Goal: Task Accomplishment & Management: Complete application form

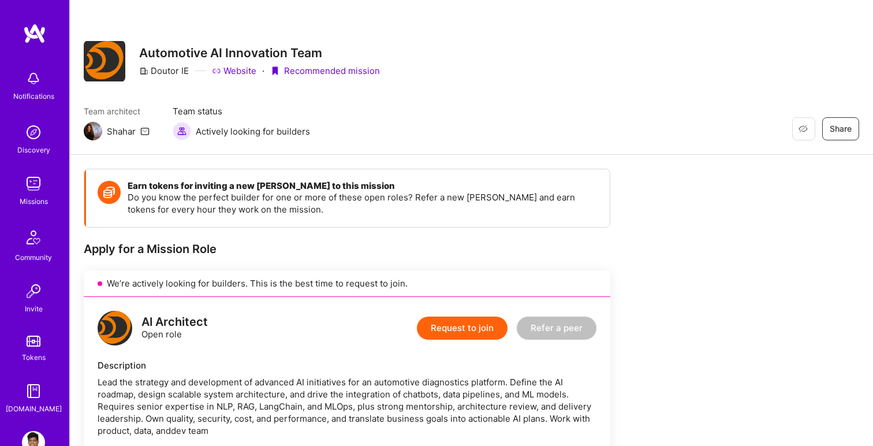
click at [118, 59] on img at bounding box center [105, 61] width 42 height 40
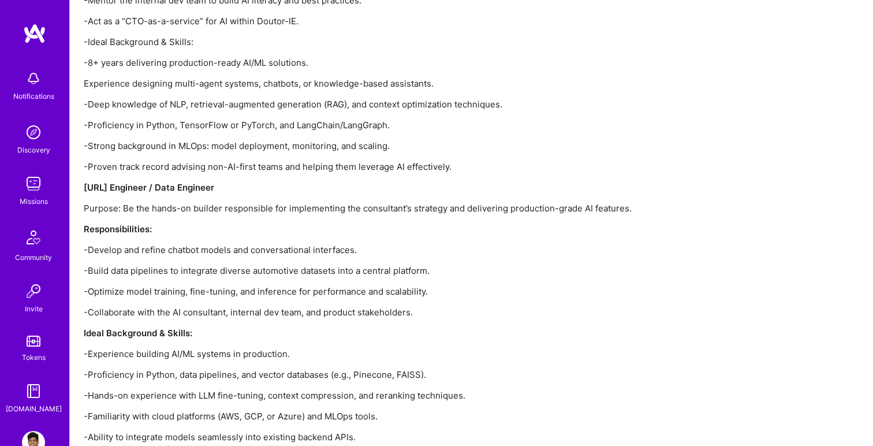
scroll to position [2050, 0]
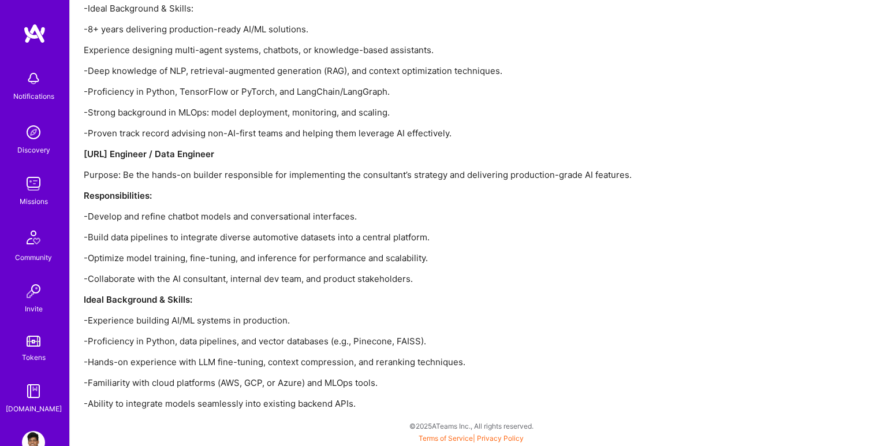
click at [38, 143] on img at bounding box center [33, 132] width 23 height 23
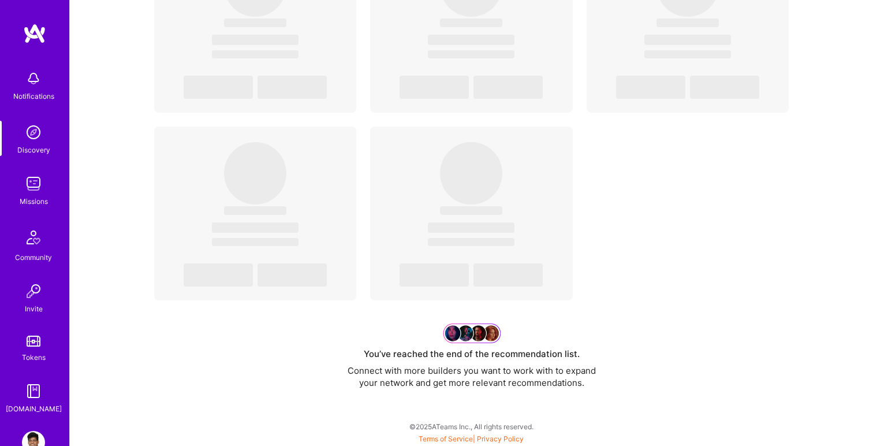
scroll to position [4013, 0]
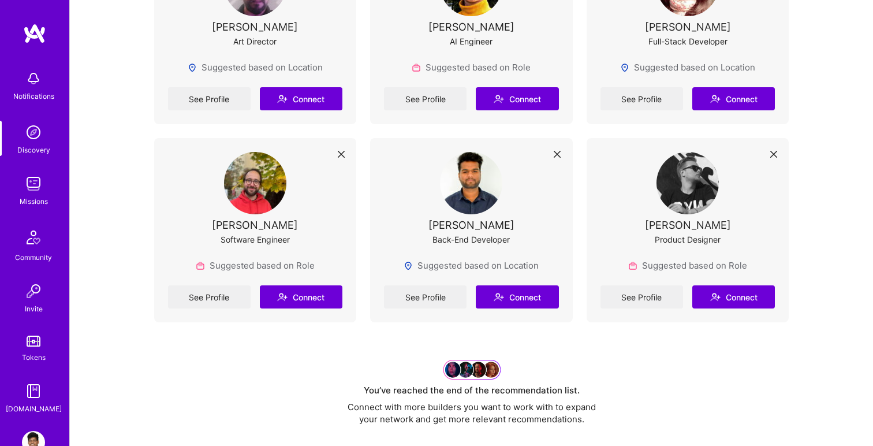
click at [36, 202] on div "Missions" at bounding box center [34, 201] width 28 height 12
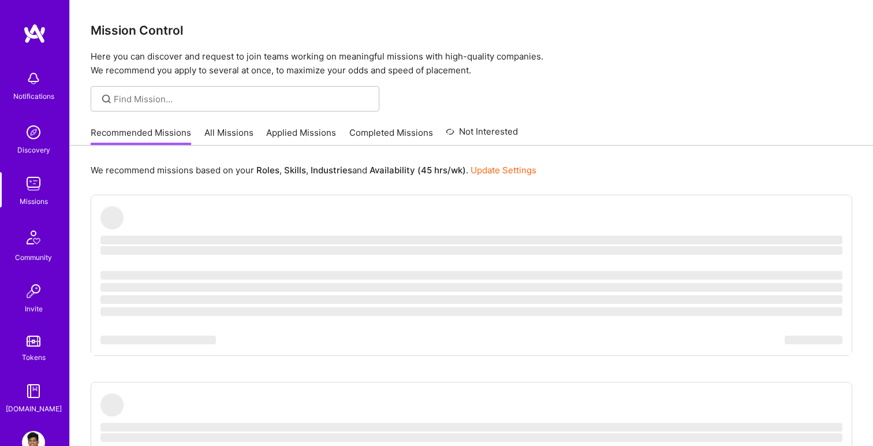
click at [309, 137] on link "Applied Missions" at bounding box center [301, 135] width 70 height 19
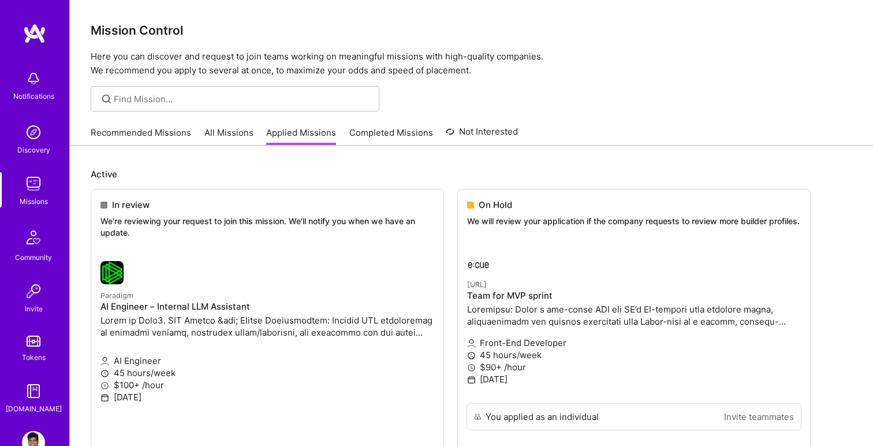
click at [222, 138] on link "All Missions" at bounding box center [228, 135] width 49 height 19
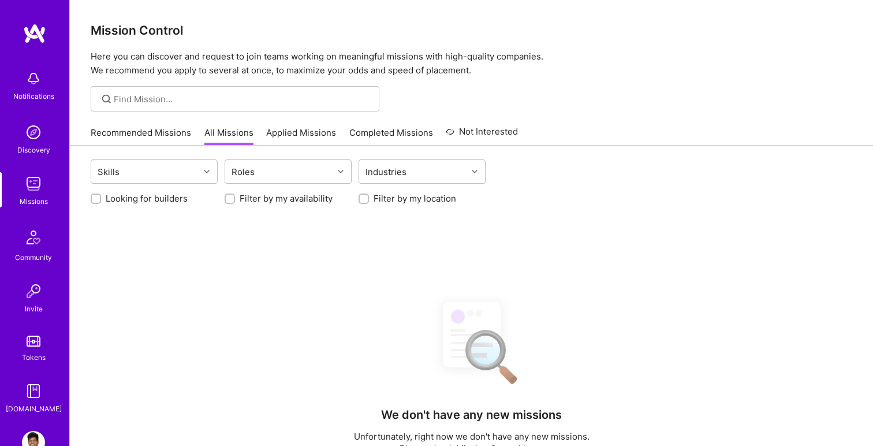
click at [166, 131] on link "Recommended Missions" at bounding box center [141, 135] width 100 height 19
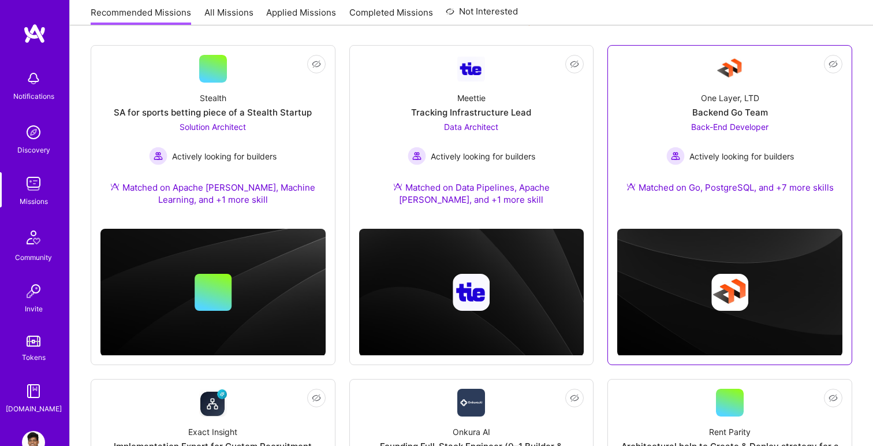
scroll to position [140, 0]
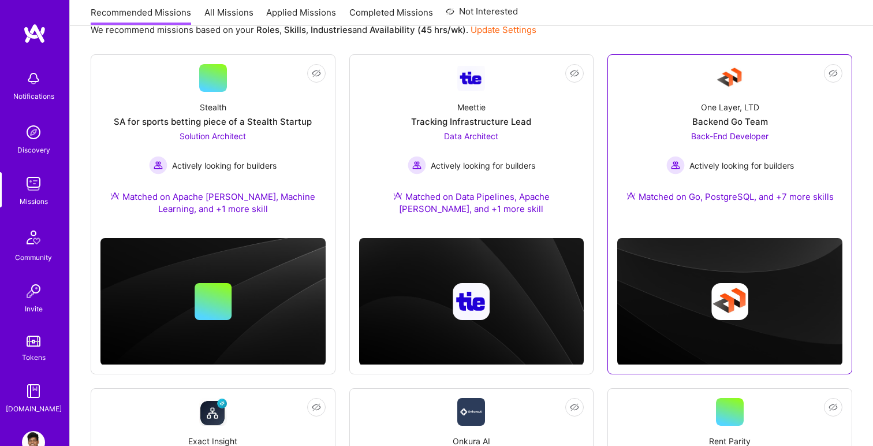
click at [637, 136] on div "One Layer, LTD Backend Go Team Back-End Developer Actively looking for builders…" at bounding box center [729, 154] width 225 height 125
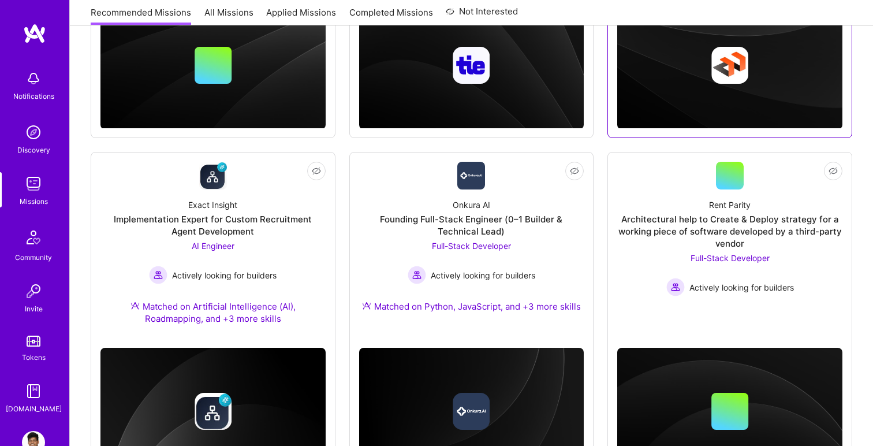
scroll to position [411, 0]
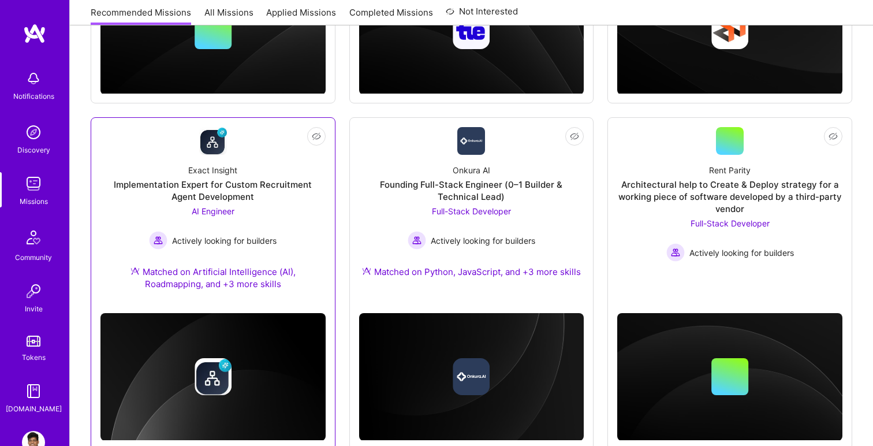
click at [241, 252] on div "Exact Insight Implementation Expert for Custom Recruitment Agent Development AI…" at bounding box center [212, 229] width 225 height 149
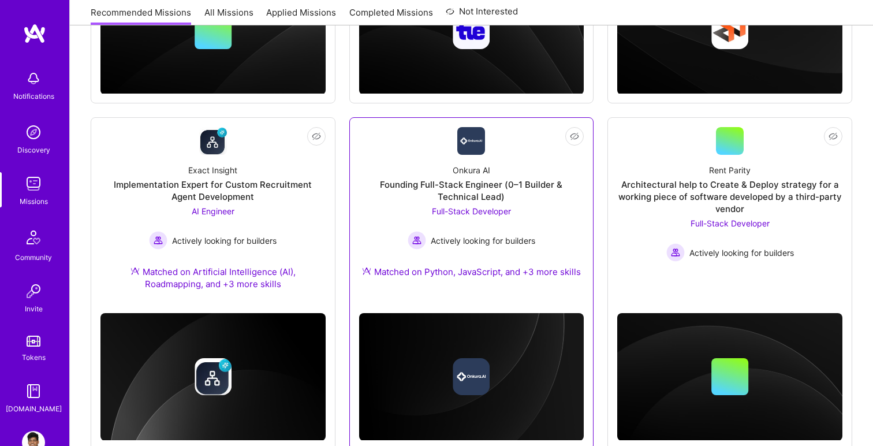
click at [398, 196] on div "Founding Full-Stack Engineer (0–1 Builder & Technical Lead)" at bounding box center [471, 190] width 225 height 24
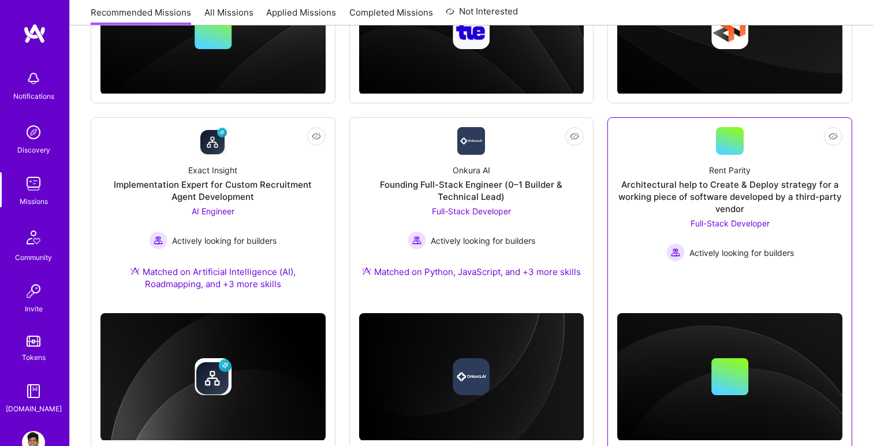
click at [680, 195] on div "Architectural help to Create & Deploy strategy for a working piece of software …" at bounding box center [729, 196] width 225 height 36
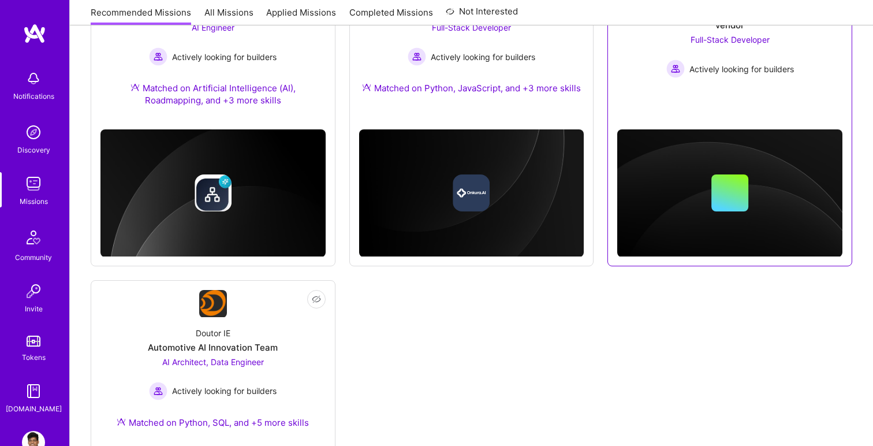
scroll to position [635, 0]
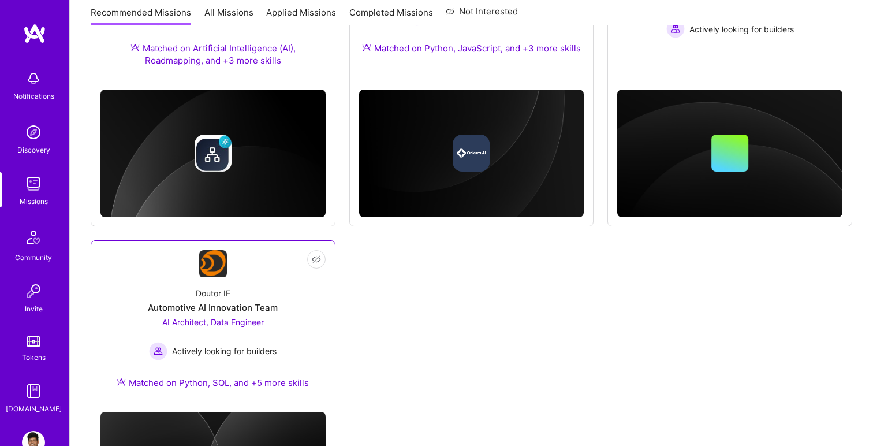
click at [263, 311] on div "Automotive AI Innovation Team" at bounding box center [213, 307] width 130 height 12
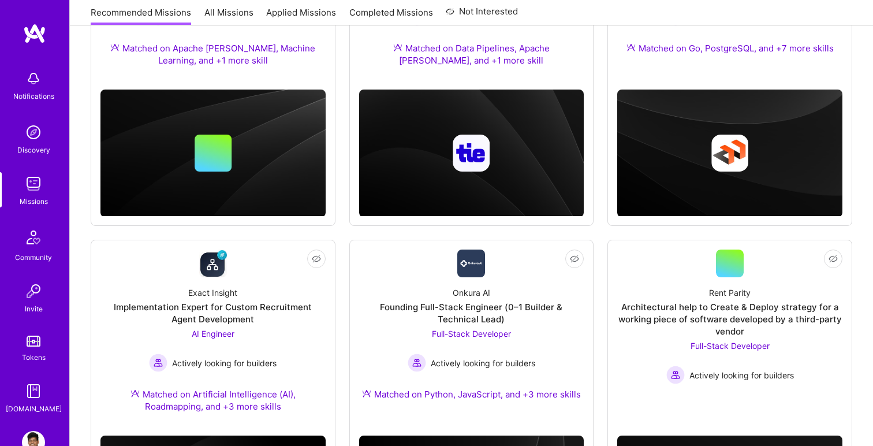
scroll to position [0, 0]
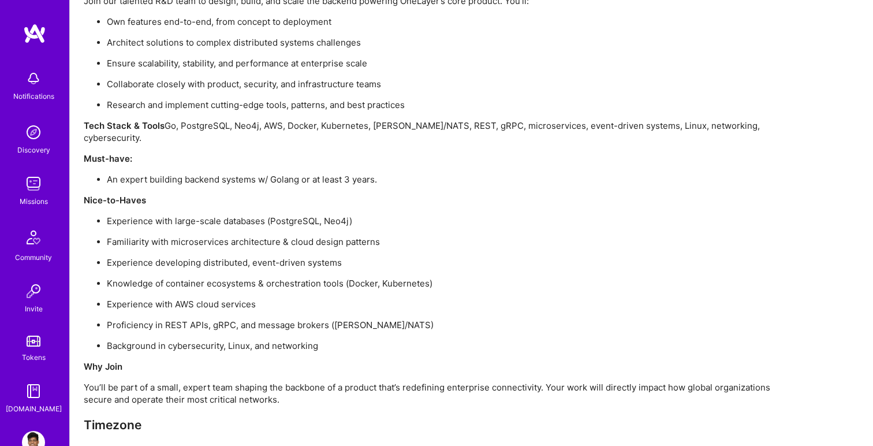
scroll to position [976, 0]
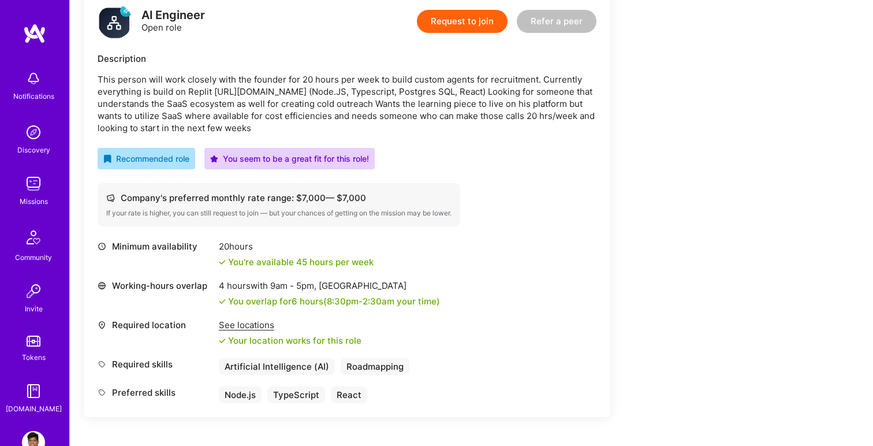
scroll to position [305, 0]
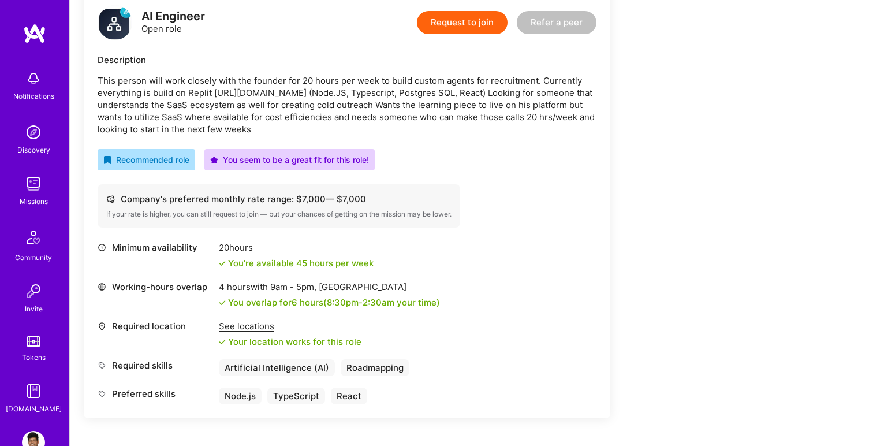
click at [671, 193] on div "Earn tokens for inviting a new A.Teamer to this mission Do you know the perfect…" at bounding box center [430, 286] width 693 height 847
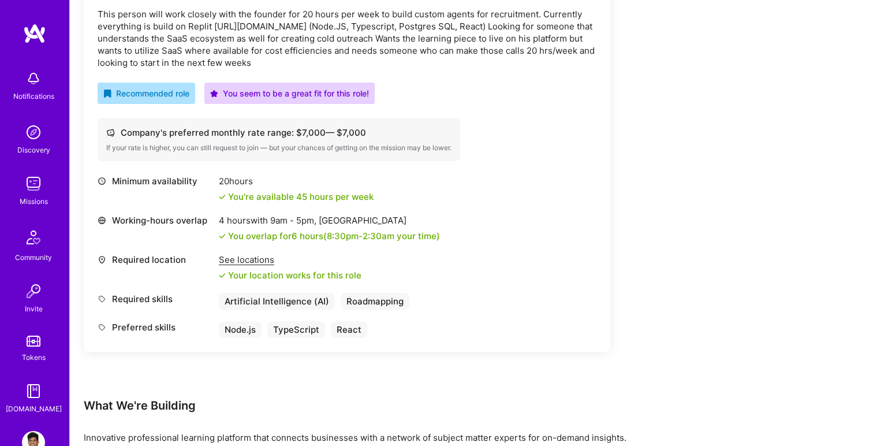
scroll to position [375, 0]
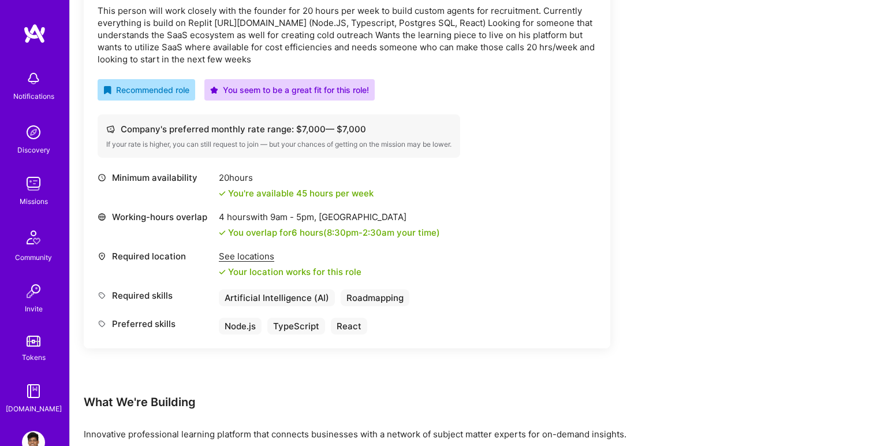
click at [671, 193] on div "Earn tokens for inviting a new A.Teamer to this mission Do you know the perfect…" at bounding box center [430, 216] width 693 height 847
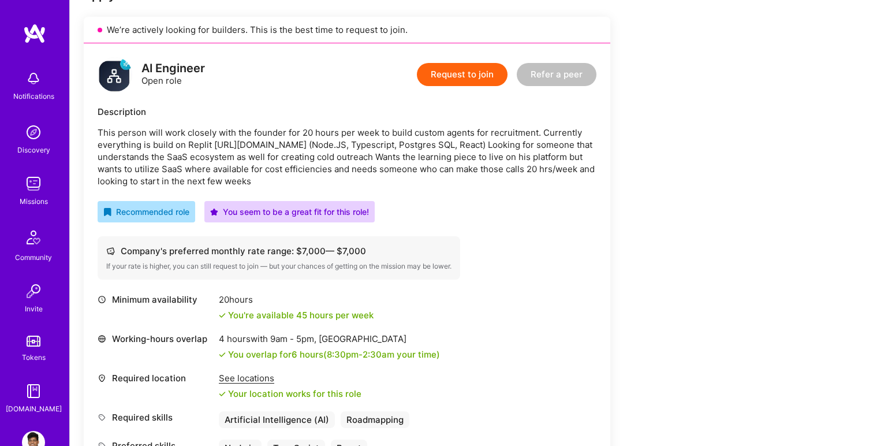
scroll to position [221, 0]
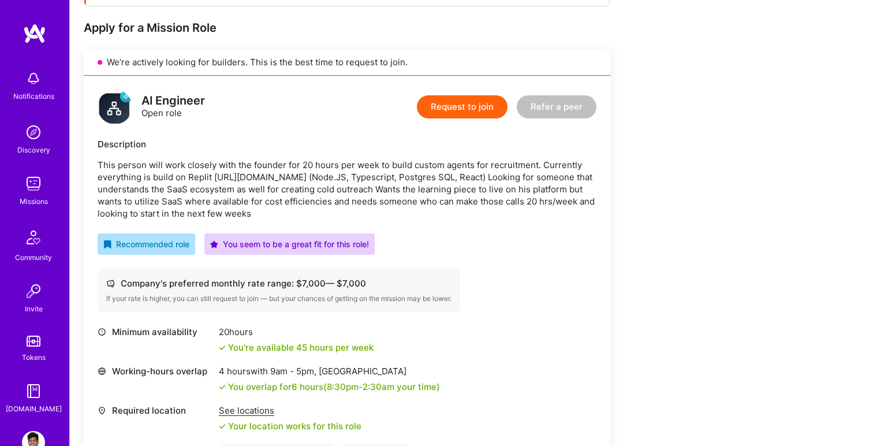
click at [671, 194] on div "Earn tokens for inviting a new A.Teamer to this mission Do you know the perfect…" at bounding box center [430, 370] width 693 height 847
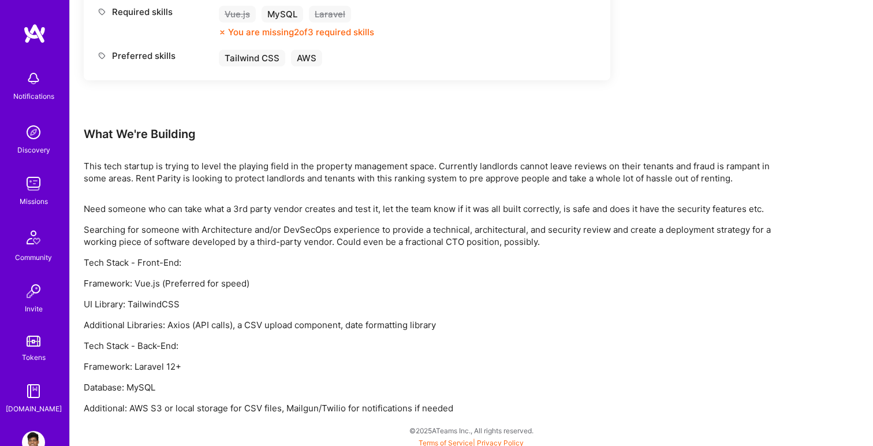
scroll to position [604, 0]
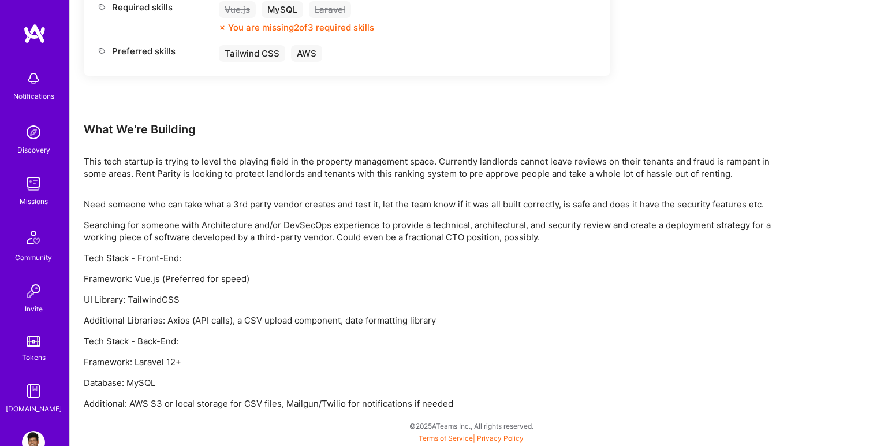
click at [581, 279] on p "Framework: Vue.js (Preferred for speed)" at bounding box center [430, 279] width 693 height 12
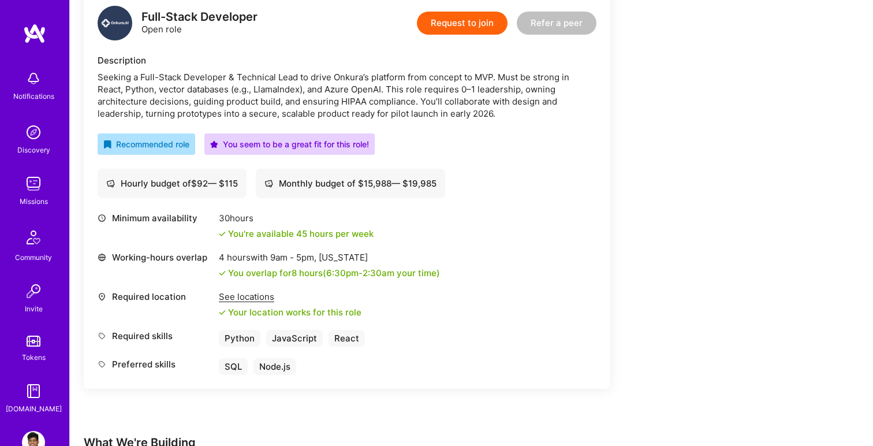
scroll to position [130, 0]
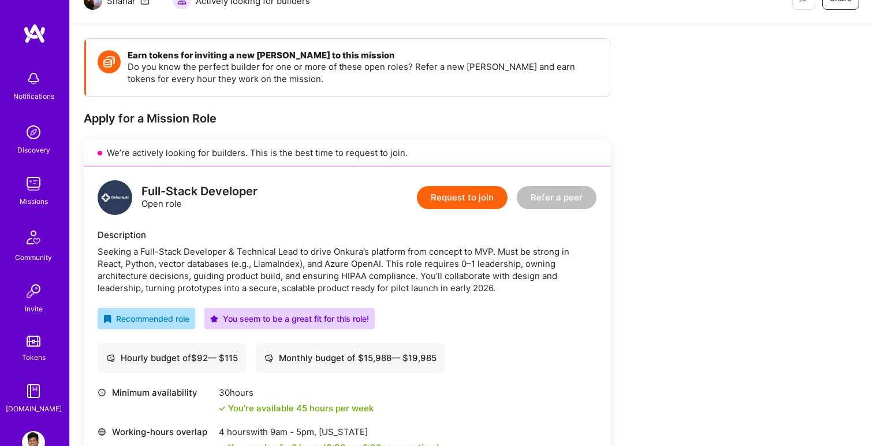
click at [493, 202] on button "Request to join" at bounding box center [462, 197] width 91 height 23
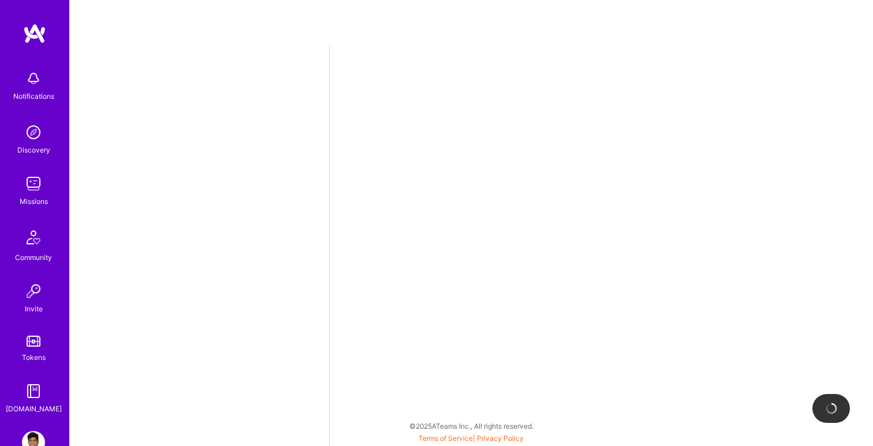
select select "IN"
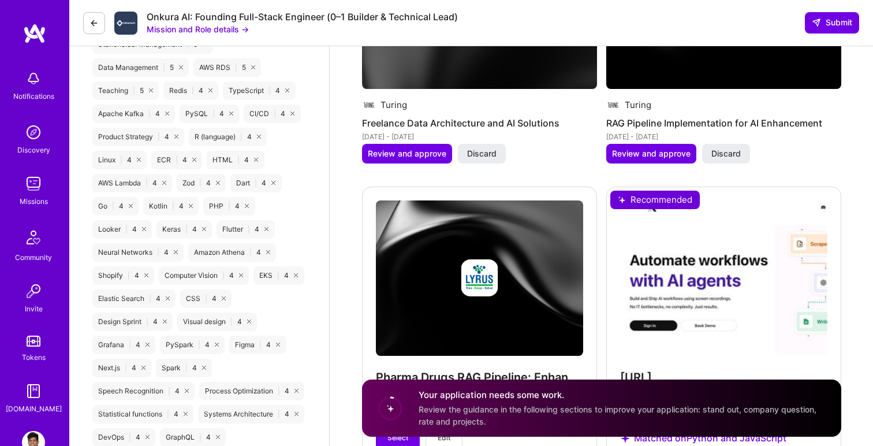
scroll to position [1941, 0]
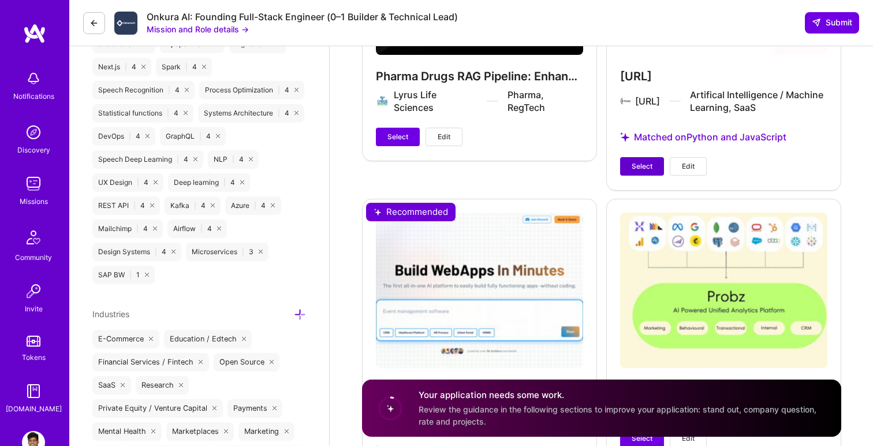
click at [657, 157] on button "Select" at bounding box center [642, 166] width 44 height 18
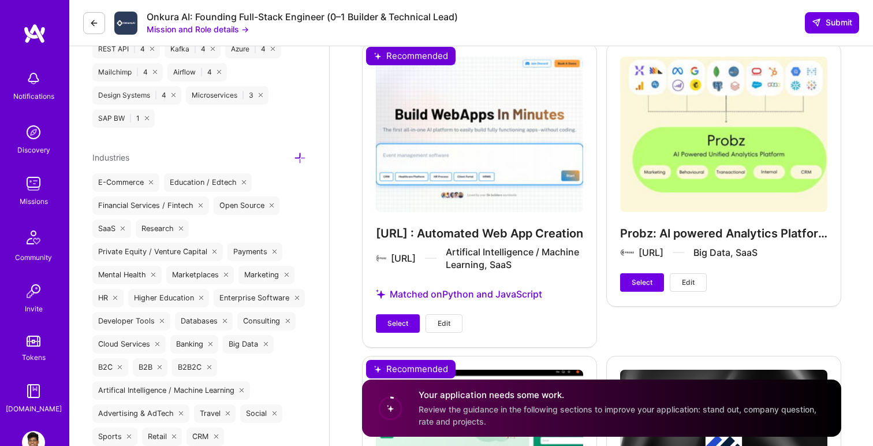
scroll to position [2145, 0]
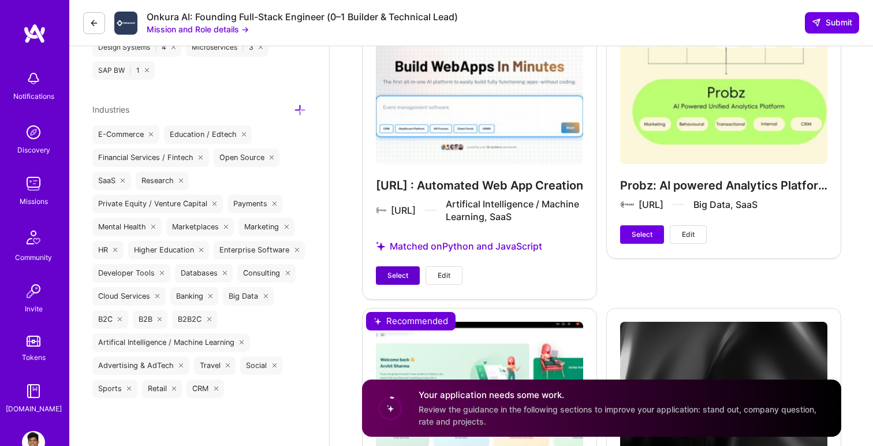
click at [404, 270] on span "Select" at bounding box center [397, 275] width 21 height 10
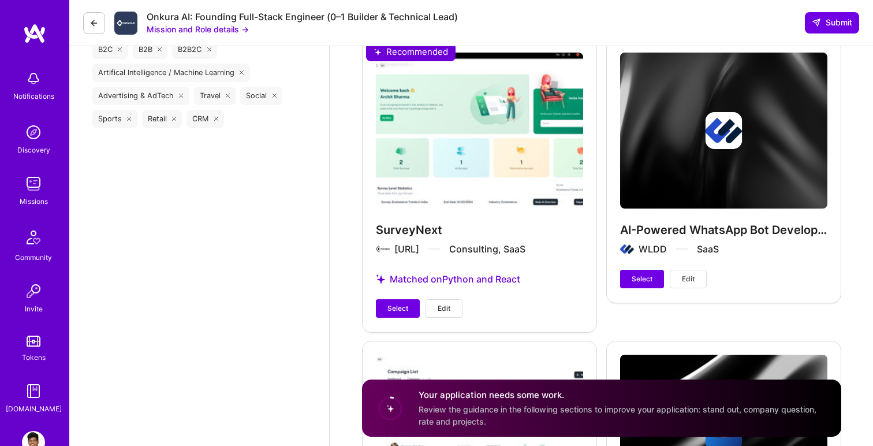
scroll to position [2456, 0]
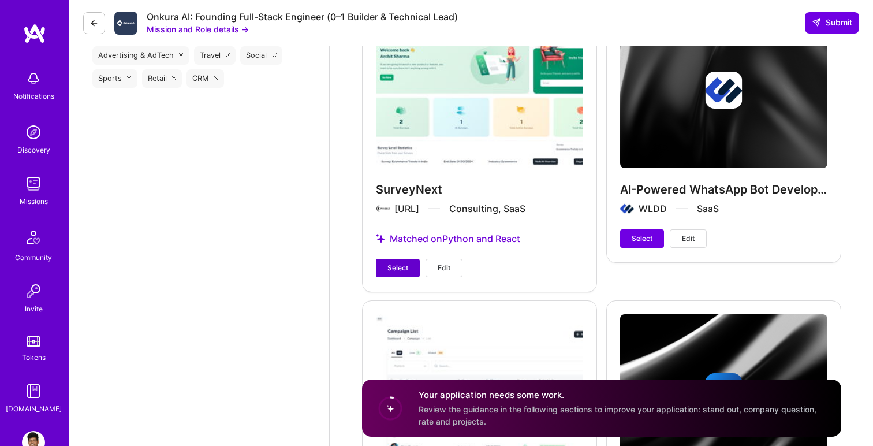
click at [397, 263] on span "Select" at bounding box center [397, 268] width 21 height 10
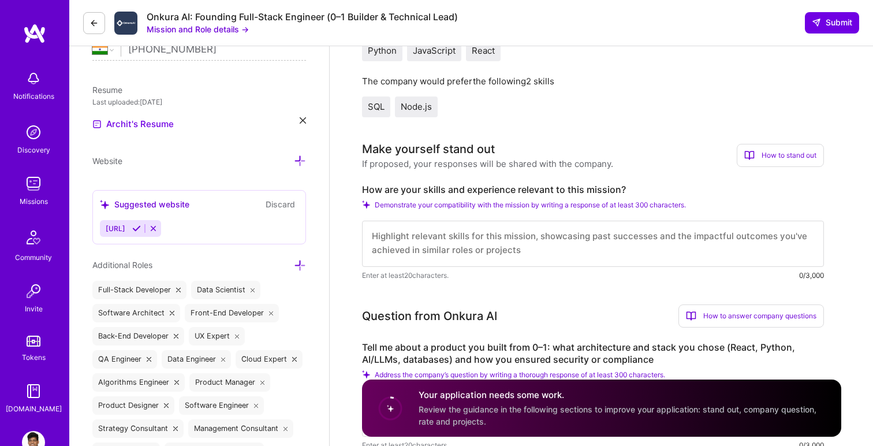
scroll to position [287, 0]
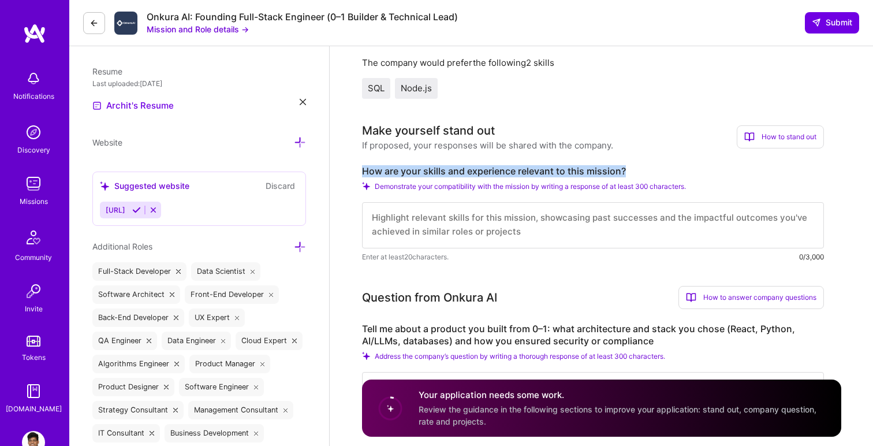
drag, startPoint x: 361, startPoint y: 180, endPoint x: 640, endPoint y: 181, distance: 278.9
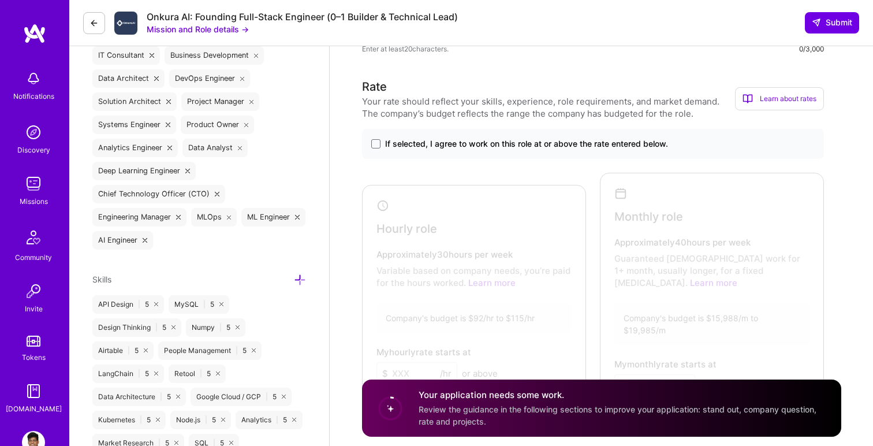
scroll to position [711, 0]
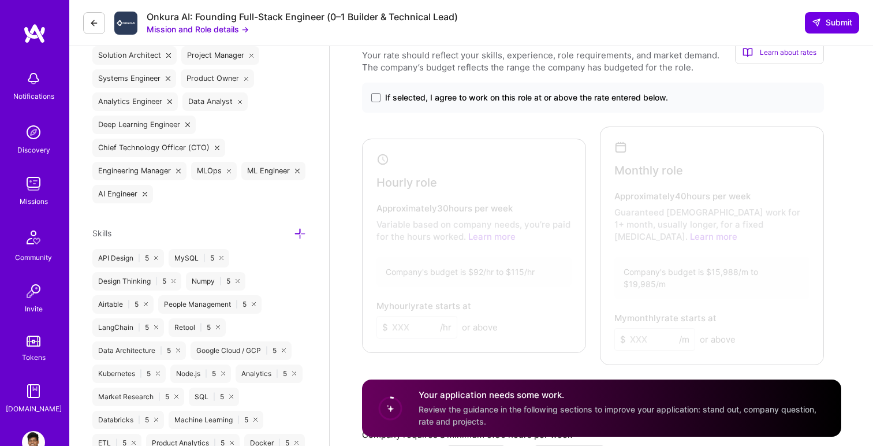
click at [395, 103] on span "If selected, I agree to work on this role at or above the rate entered below." at bounding box center [526, 98] width 283 height 12
click at [0, 0] on input "If selected, I agree to work on this role at or above the rate entered below." at bounding box center [0, 0] width 0 height 0
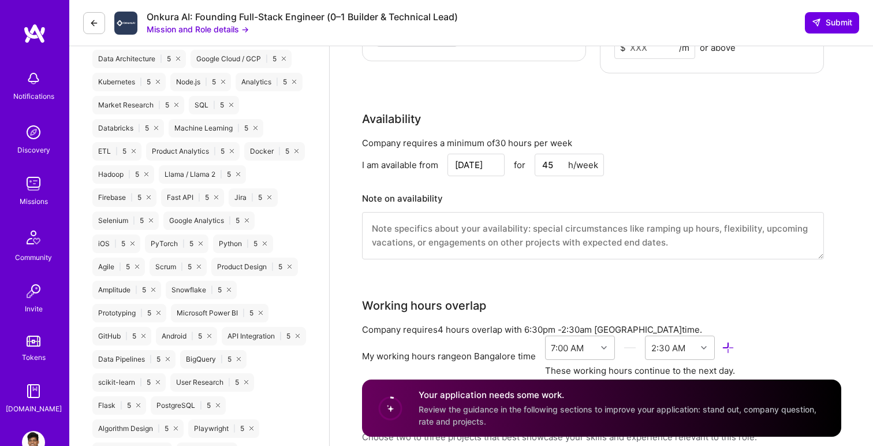
scroll to position [954, 0]
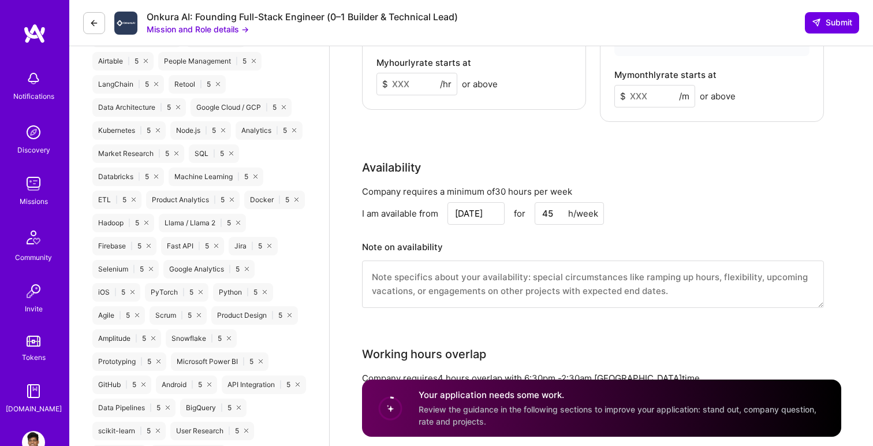
click at [548, 202] on input "45" at bounding box center [569, 213] width 69 height 23
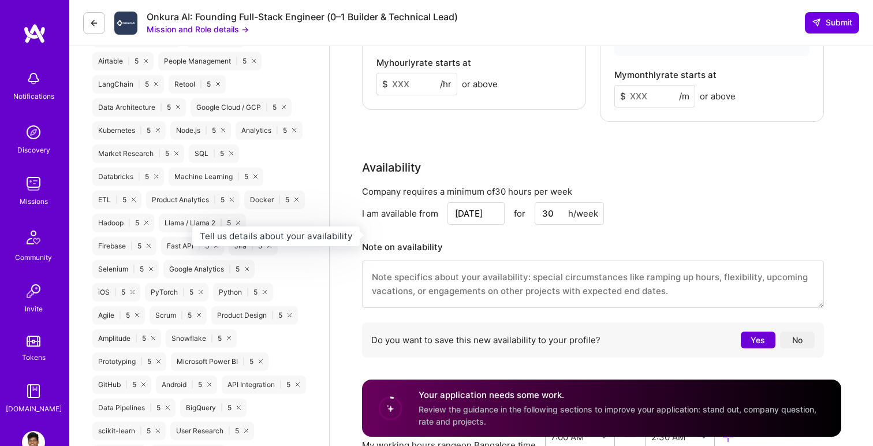
type input "30"
click at [553, 238] on h3 "Note on availability" at bounding box center [593, 246] width 462 height 17
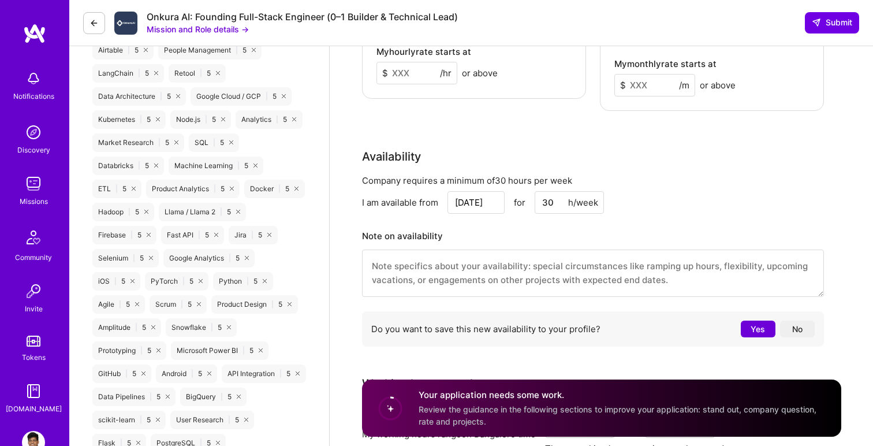
scroll to position [970, 0]
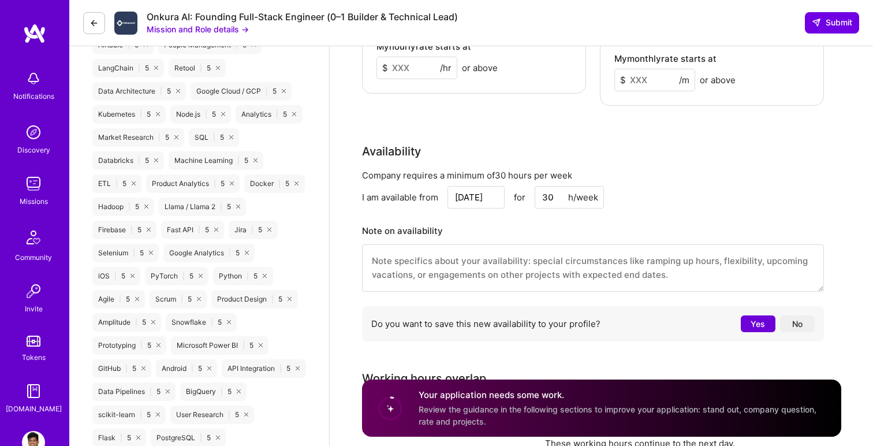
click at [789, 315] on button "No" at bounding box center [797, 323] width 35 height 17
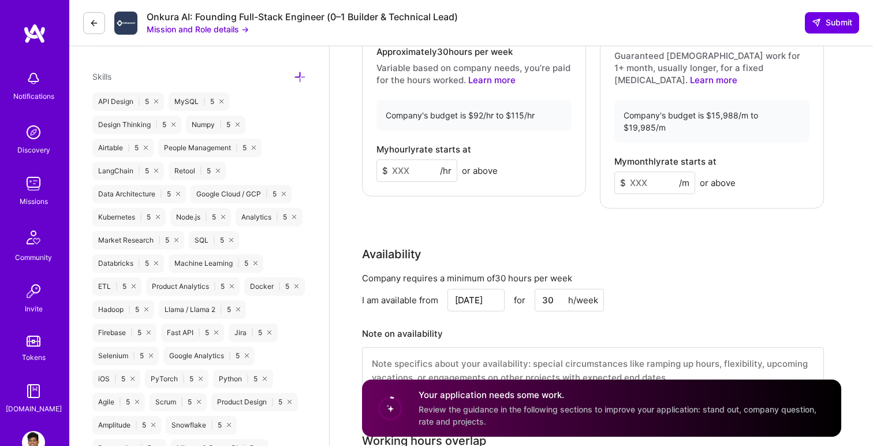
scroll to position [907, 0]
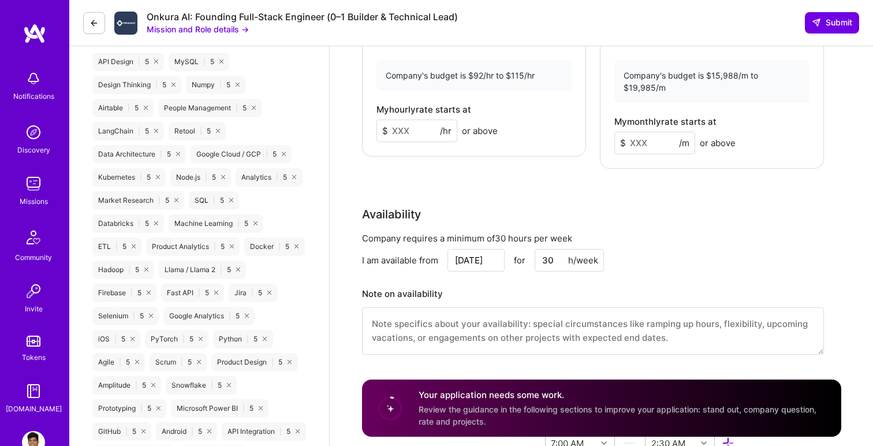
click at [653, 212] on div "Availability Company requires a minimum of 30 hours per week I am available fro…" at bounding box center [593, 287] width 462 height 163
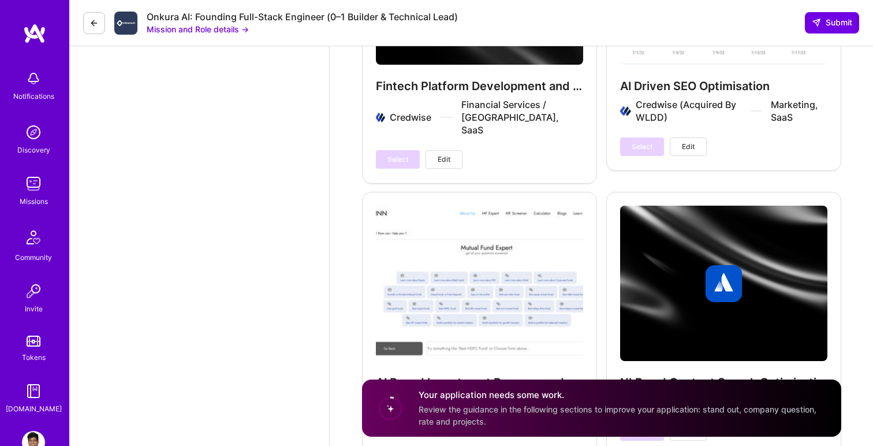
scroll to position [3218, 0]
